Goal: Check status

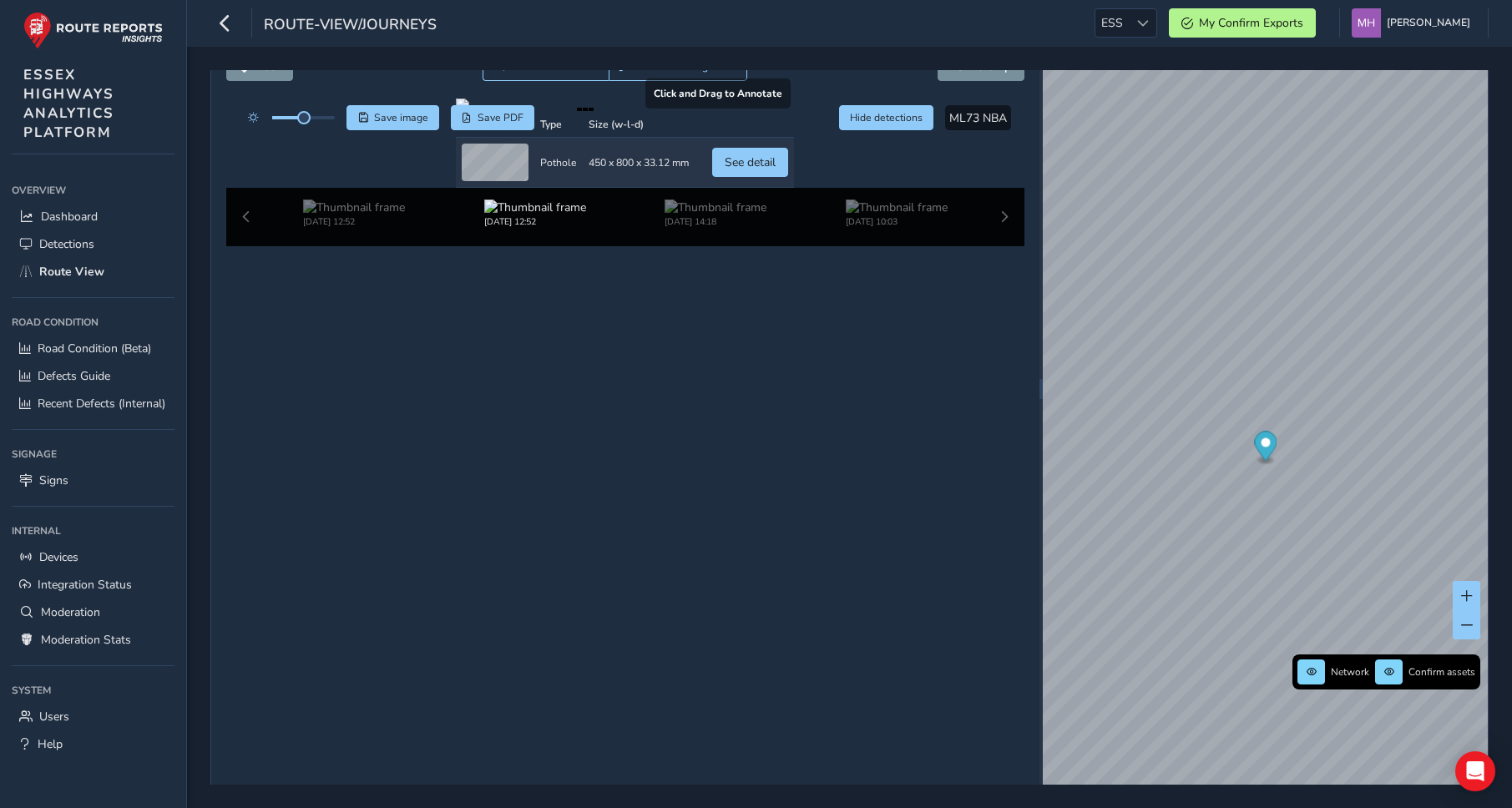
scroll to position [96, 0]
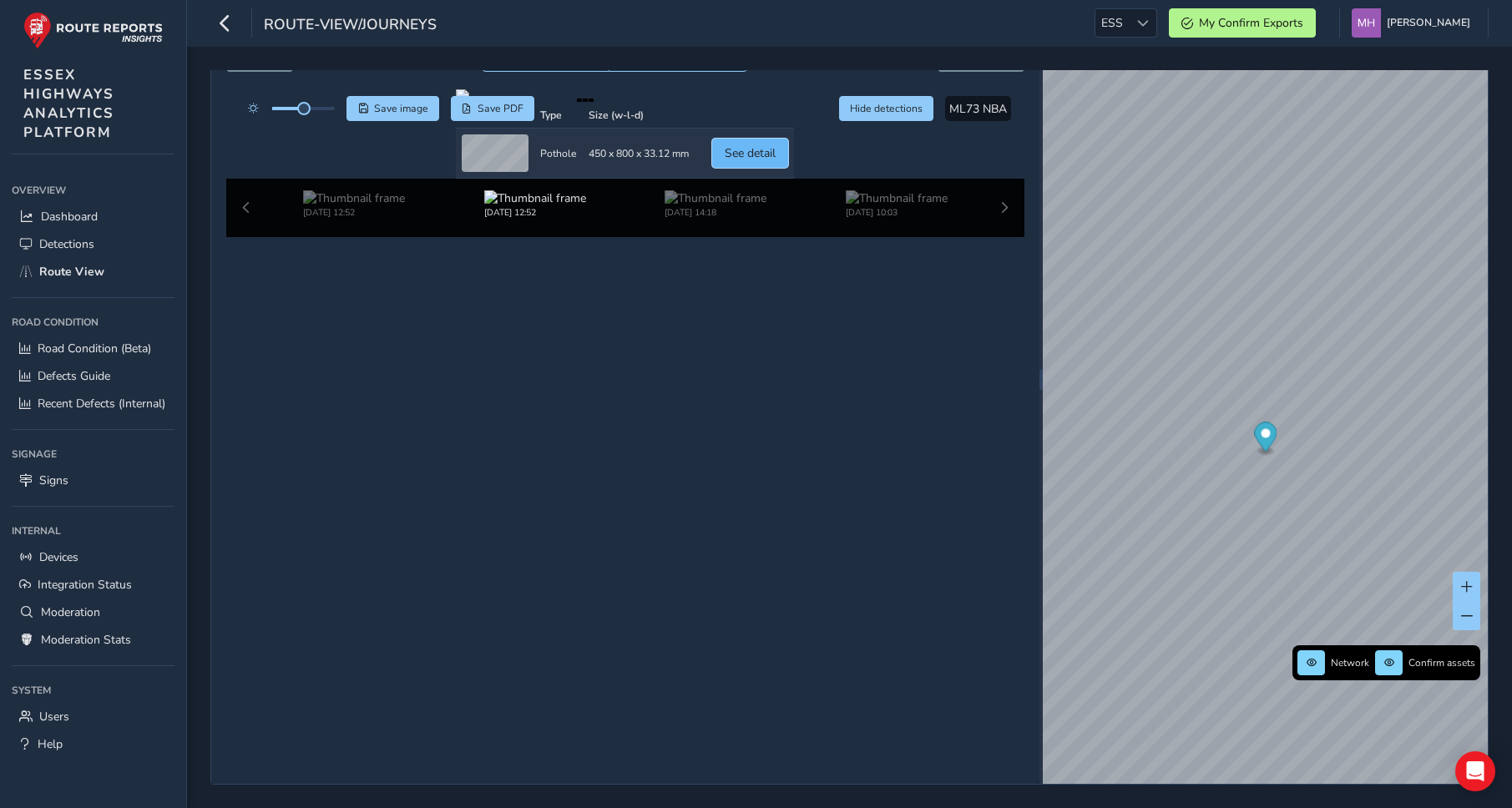
click at [776, 162] on span "See detail" at bounding box center [749, 152] width 51 height 16
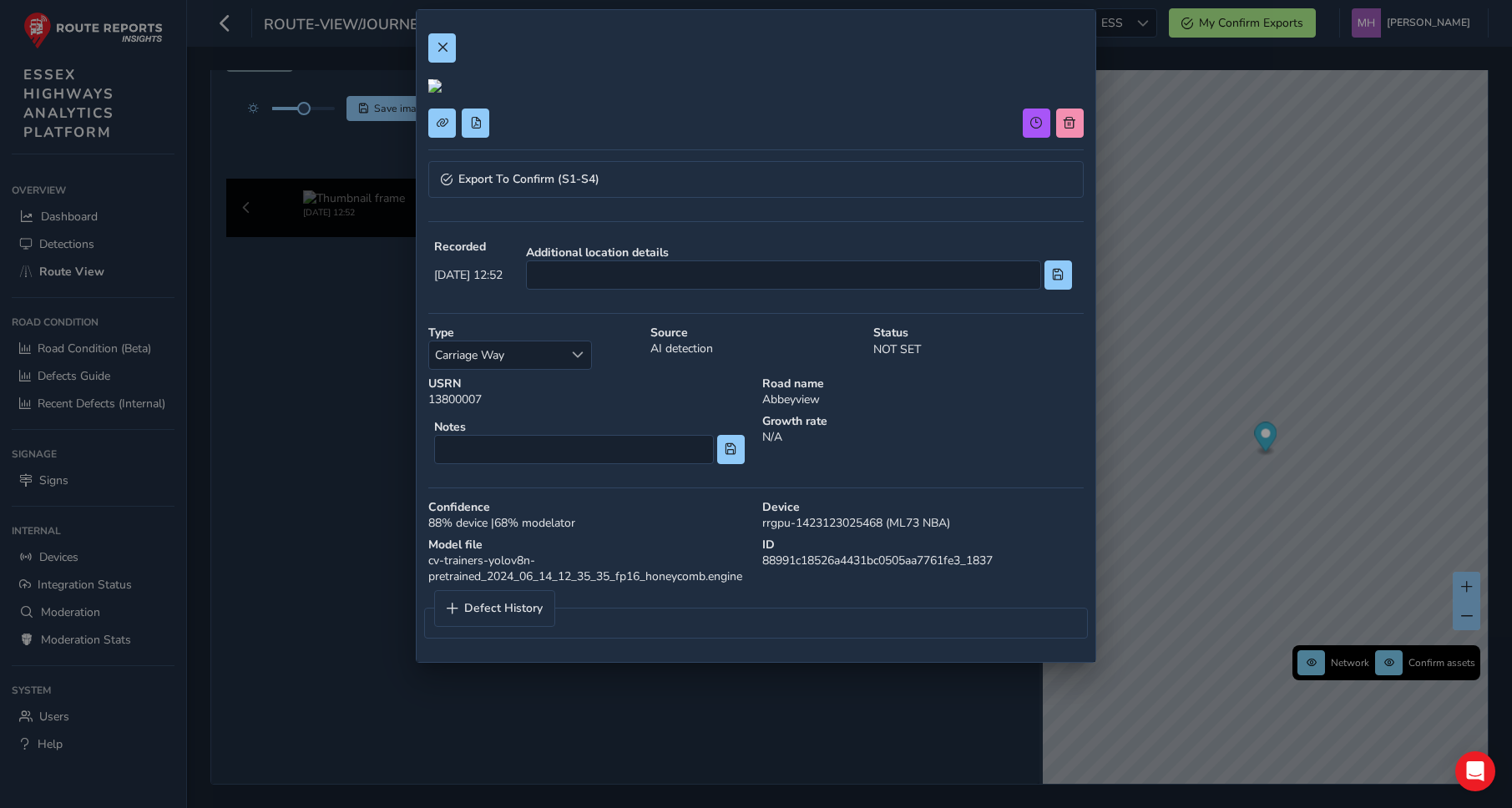
scroll to position [282, 0]
click at [520, 626] on link "Defect History" at bounding box center [494, 609] width 120 height 35
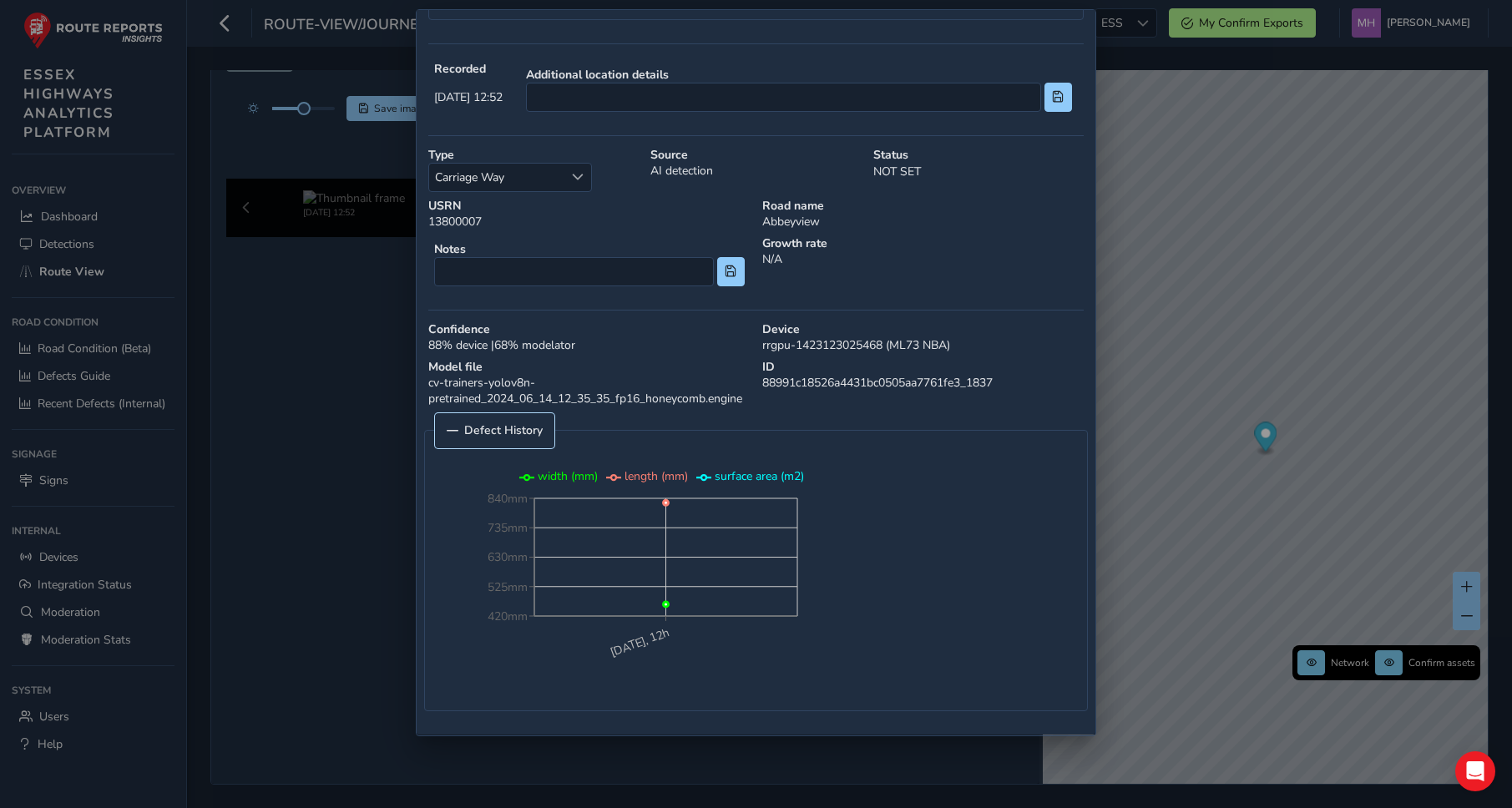
scroll to position [533, 0]
click at [518, 446] on link "Defect History" at bounding box center [494, 431] width 120 height 35
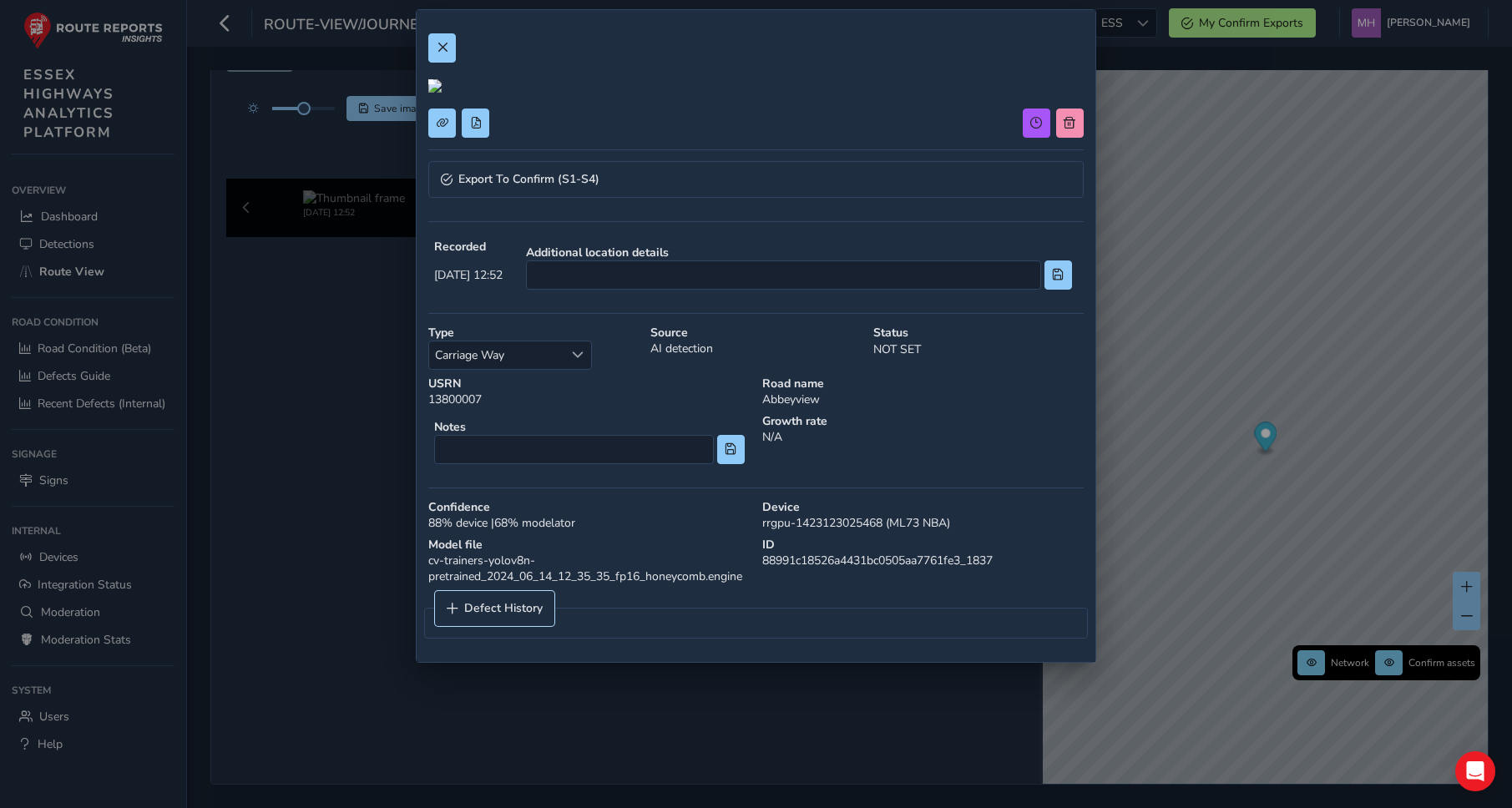
scroll to position [0, 0]
click at [448, 42] on button at bounding box center [442, 47] width 28 height 29
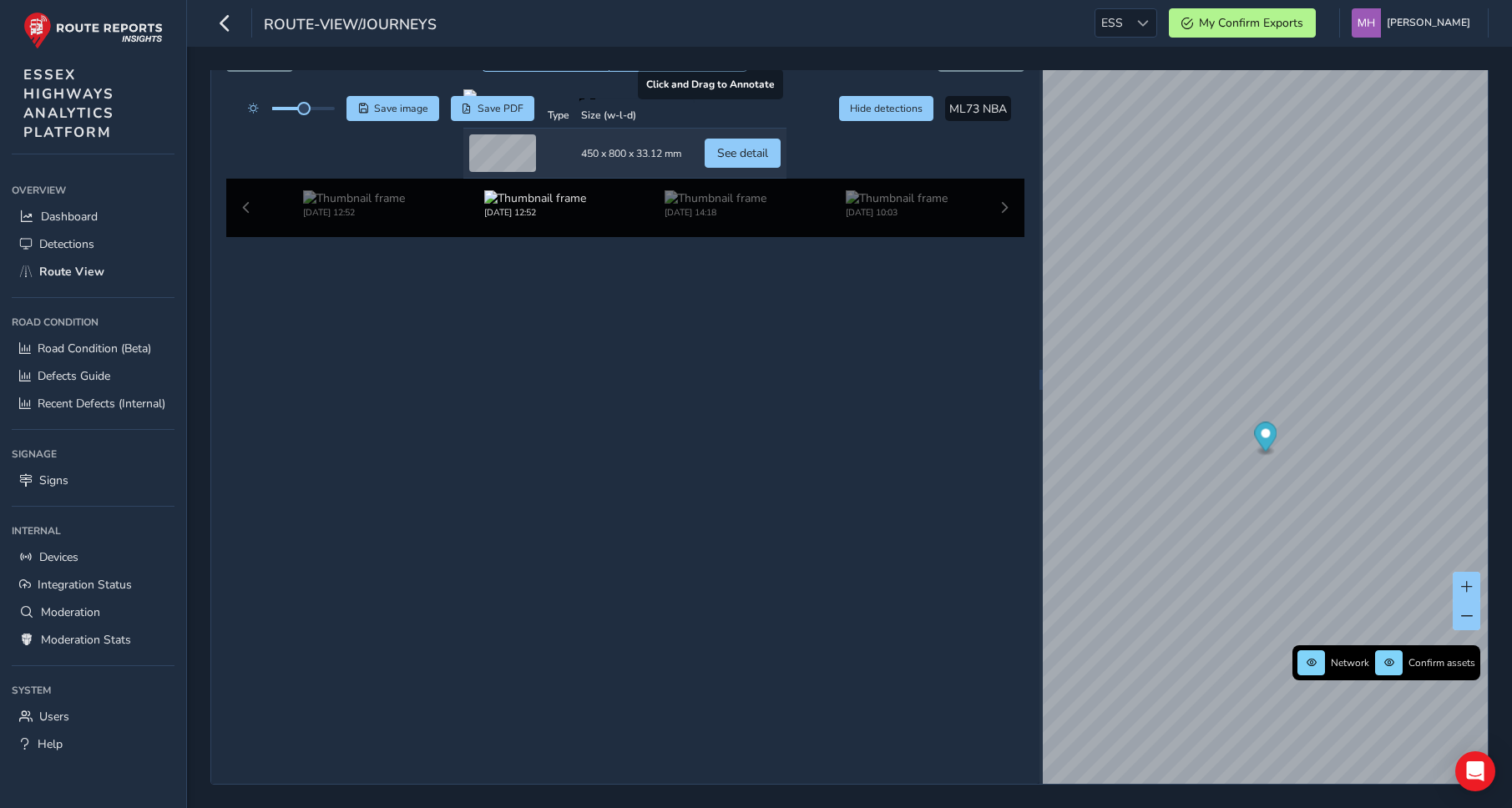
click at [534, 103] on div at bounding box center [625, 96] width 323 height 13
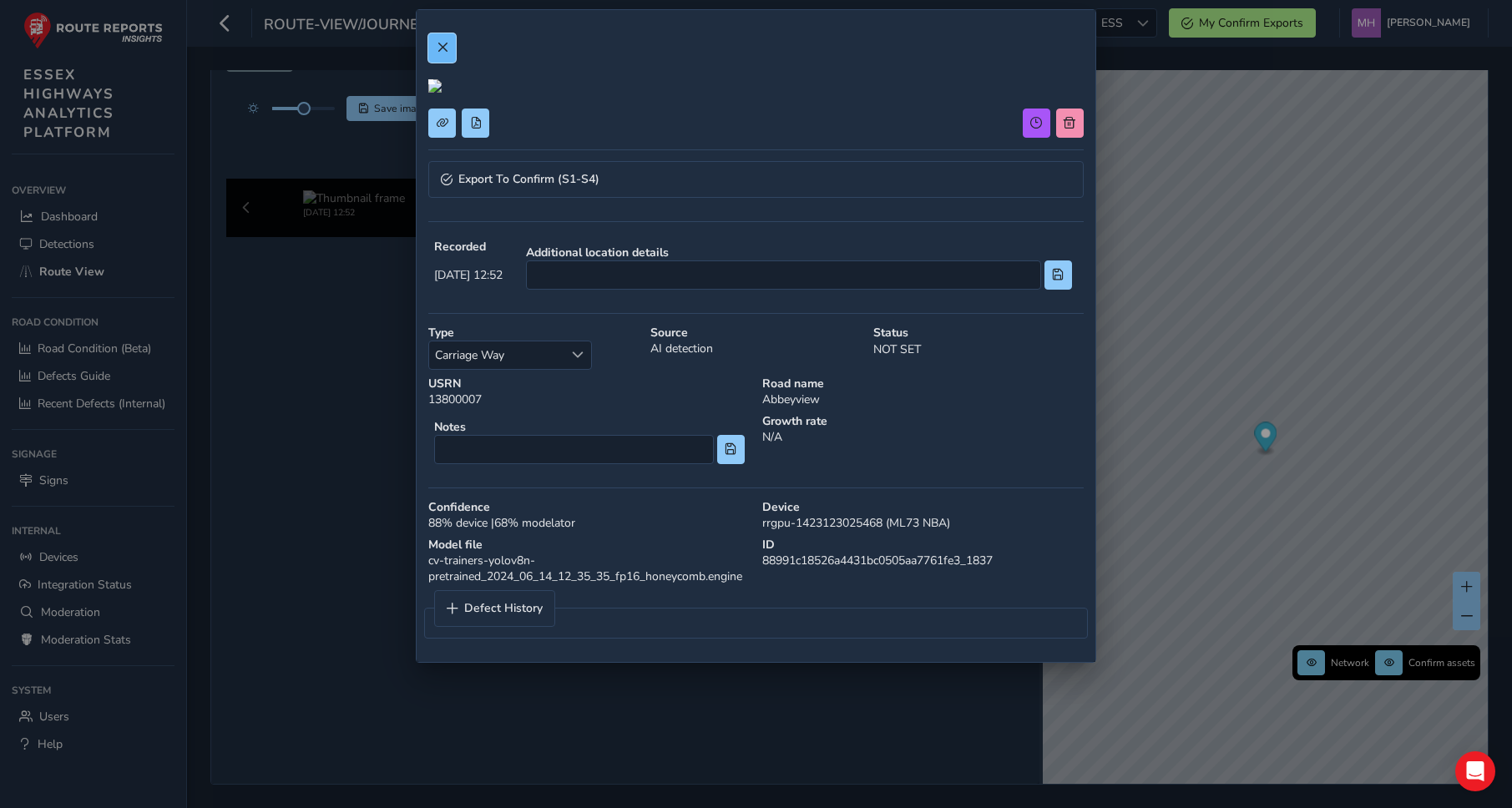
click at [448, 50] on button at bounding box center [442, 47] width 28 height 29
